Goal: Navigation & Orientation: Find specific page/section

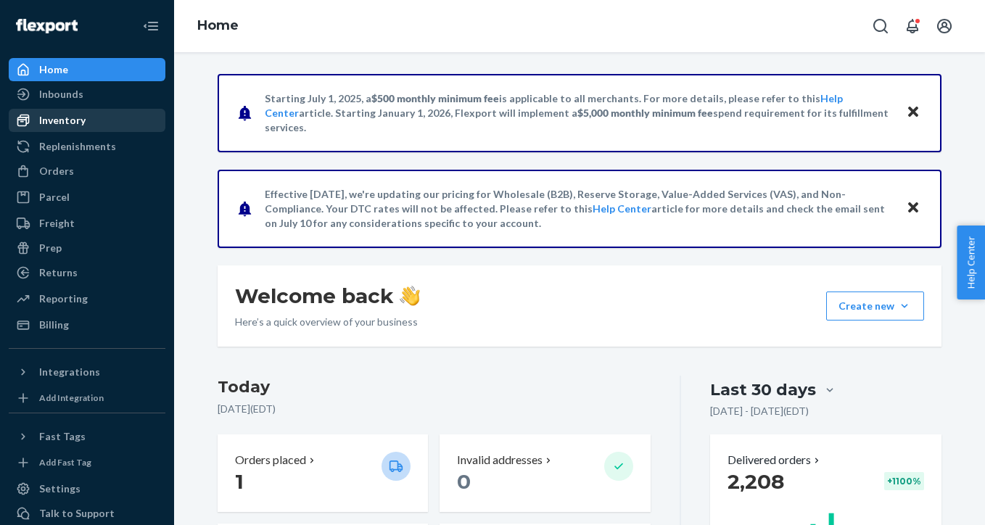
click at [126, 120] on div "Inventory" at bounding box center [87, 120] width 154 height 20
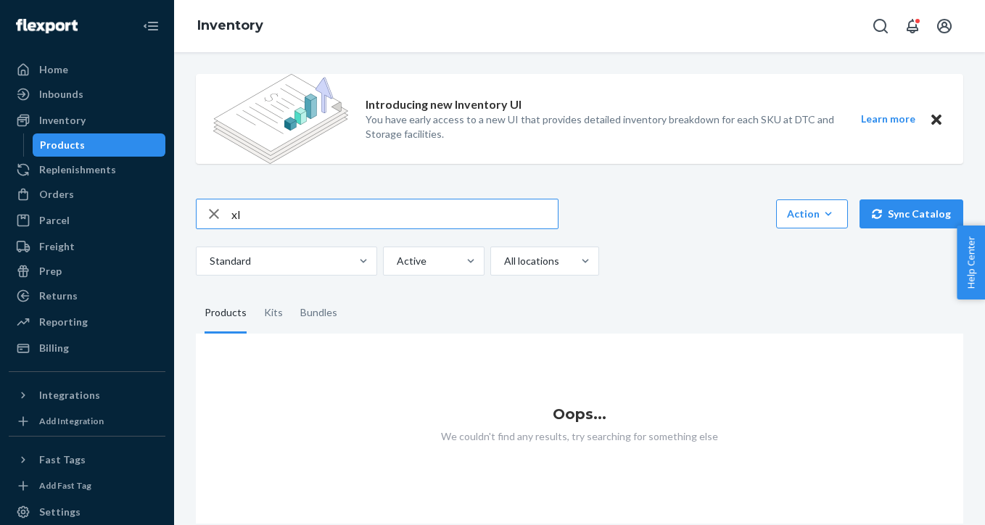
click at [493, 218] on input "xl" at bounding box center [394, 213] width 326 height 29
type input "x"
click at [236, 318] on div "Products" at bounding box center [226, 313] width 42 height 41
click at [196, 293] on input "Products" at bounding box center [196, 293] width 0 height 0
click at [255, 218] on input "text" at bounding box center [394, 213] width 326 height 29
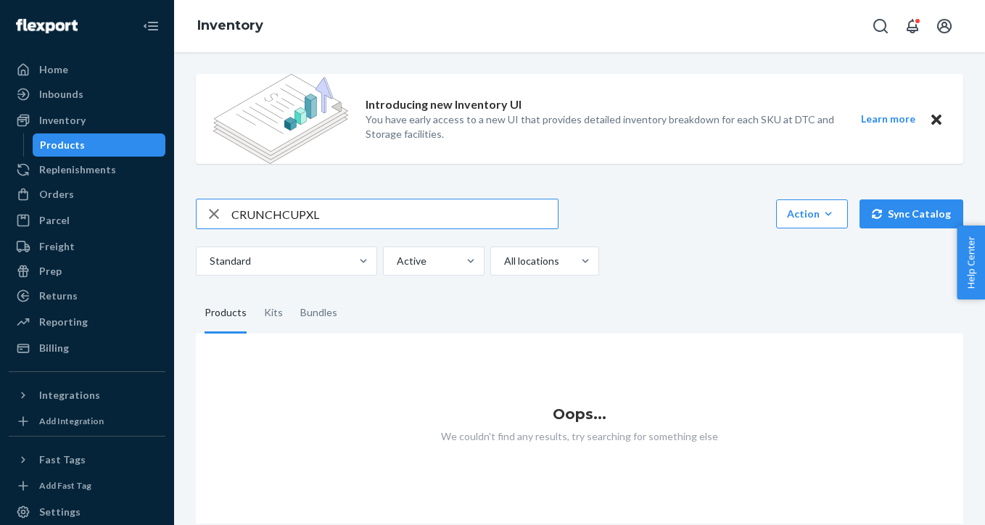
type input "CRUNCHCUPXL"
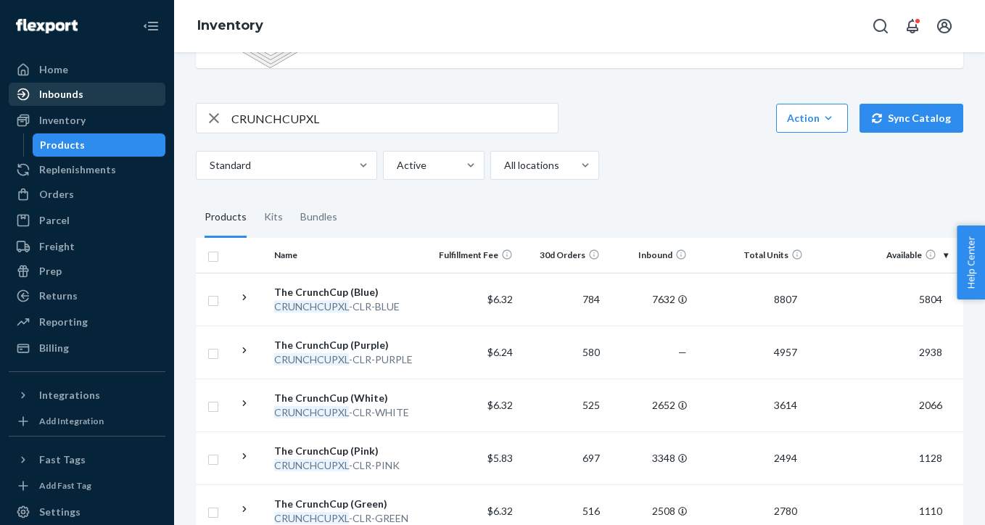
click at [100, 96] on div "Inbounds" at bounding box center [87, 94] width 154 height 20
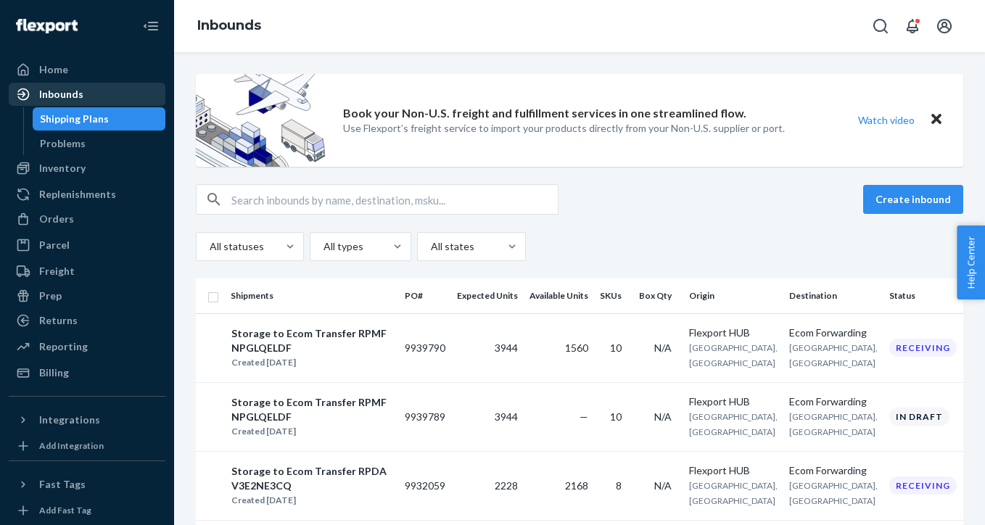
click at [110, 96] on div "Inbounds" at bounding box center [87, 94] width 154 height 20
click at [89, 102] on div "Inbounds" at bounding box center [87, 94] width 154 height 20
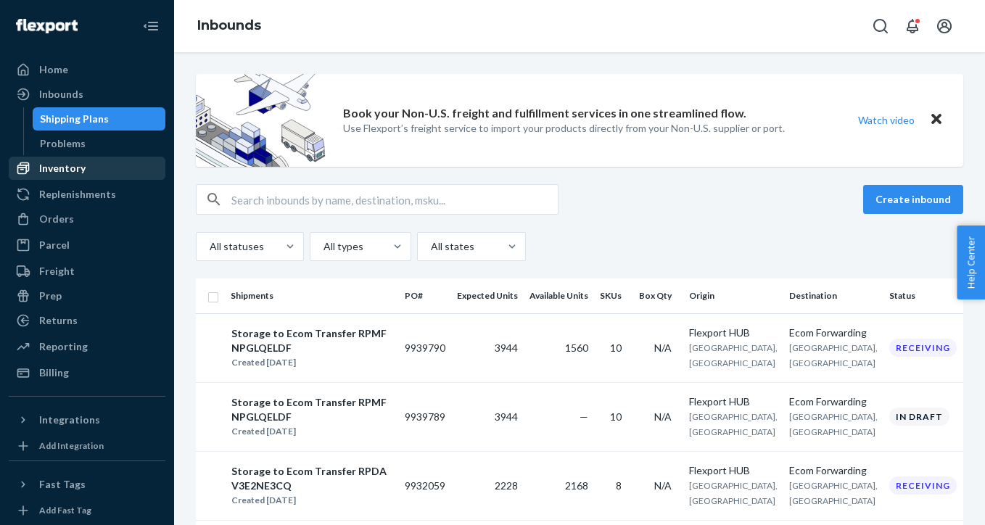
click at [59, 168] on div "Inventory" at bounding box center [62, 168] width 46 height 15
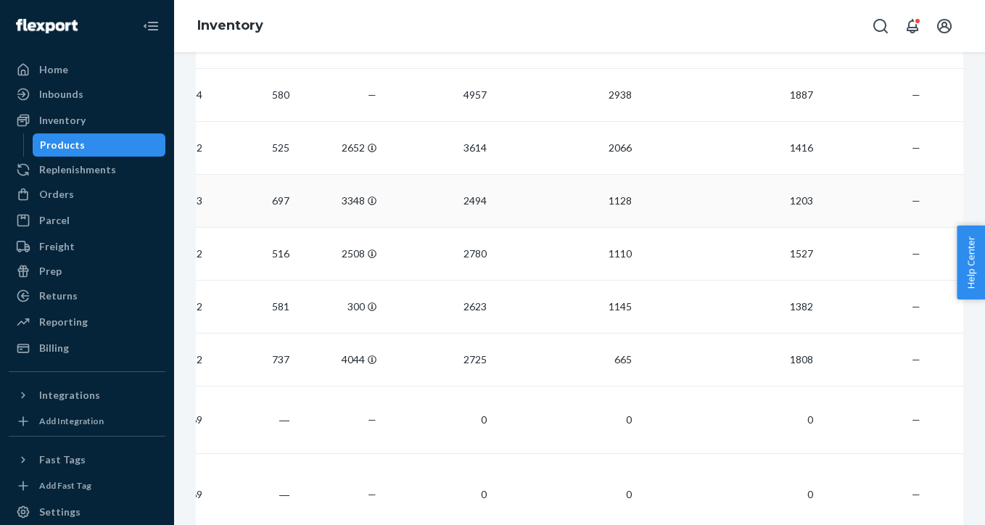
scroll to position [442, 0]
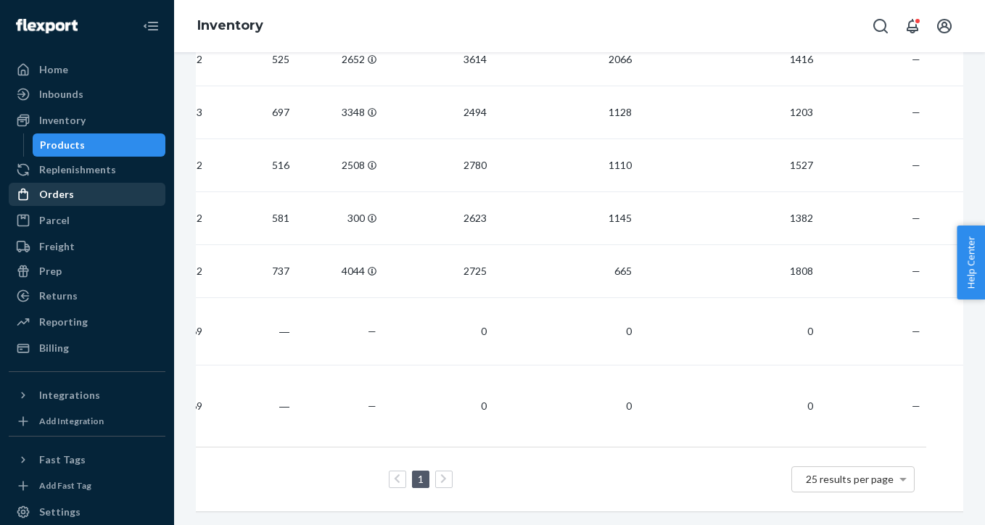
click at [78, 189] on div "Orders" at bounding box center [87, 194] width 154 height 20
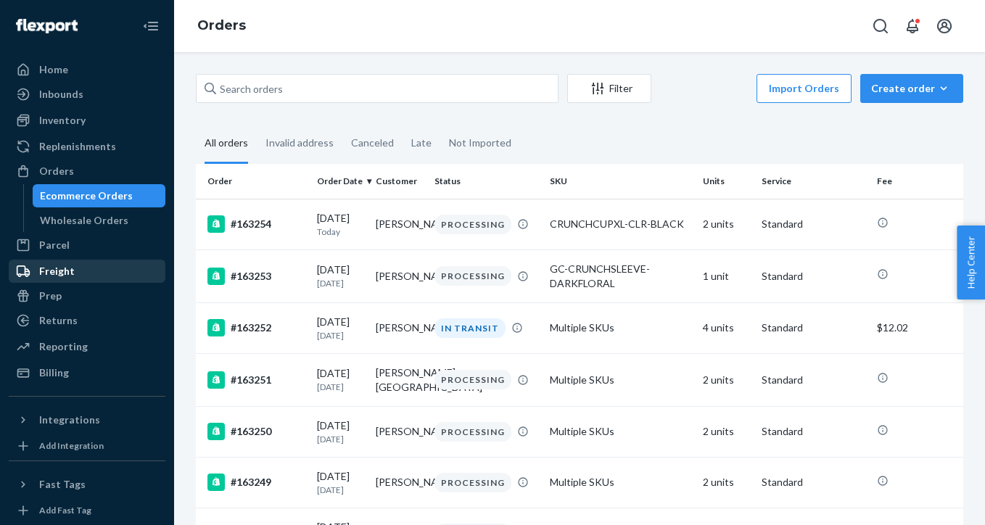
click at [128, 268] on div "Freight" at bounding box center [87, 271] width 154 height 20
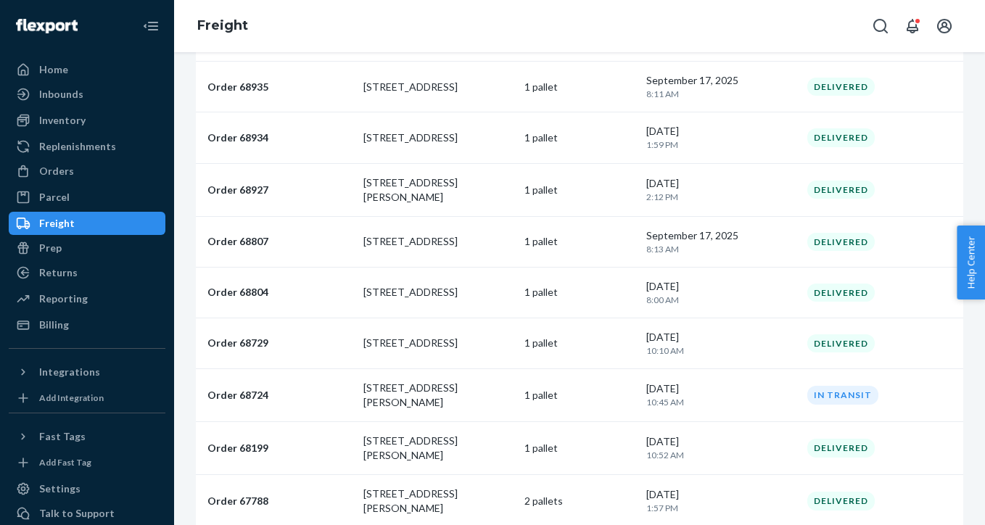
scroll to position [985, 0]
click at [76, 197] on div "Parcel" at bounding box center [87, 197] width 154 height 20
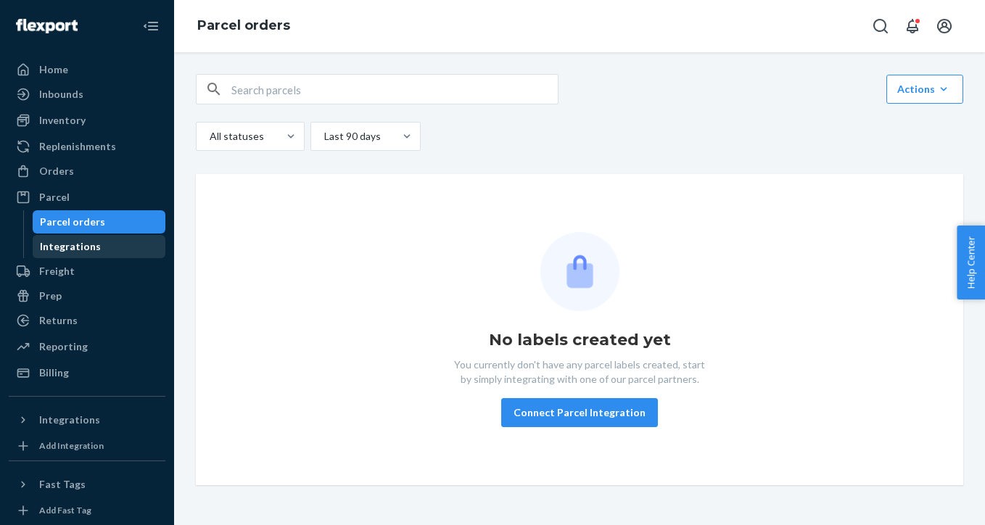
click at [91, 237] on div "Integrations" at bounding box center [99, 246] width 131 height 20
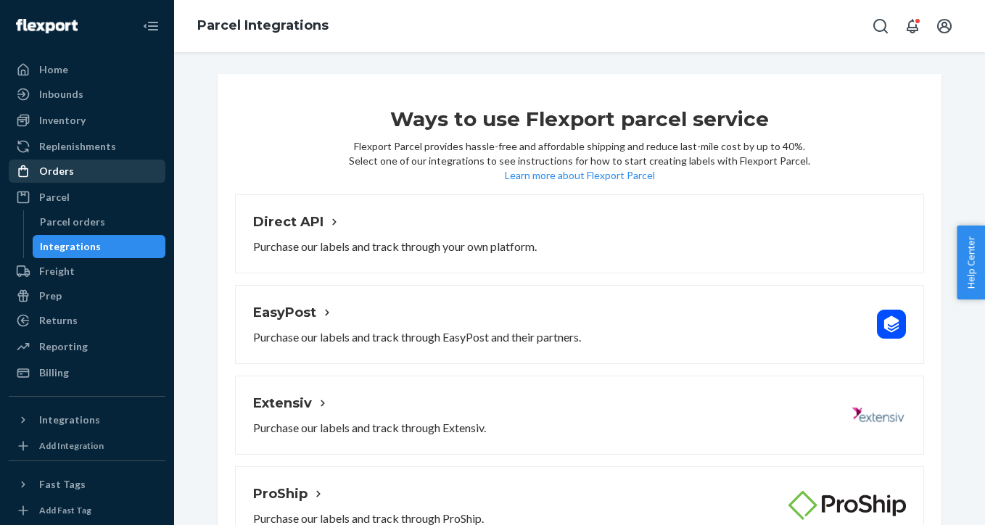
click at [92, 178] on div "Orders" at bounding box center [87, 171] width 154 height 20
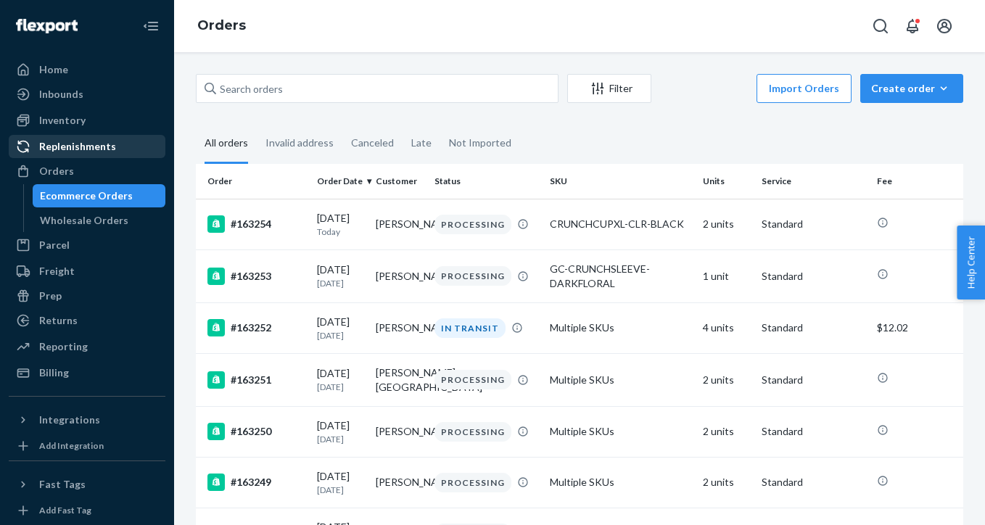
click at [97, 144] on div "Replenishments" at bounding box center [77, 146] width 77 height 15
